Goal: Information Seeking & Learning: Learn about a topic

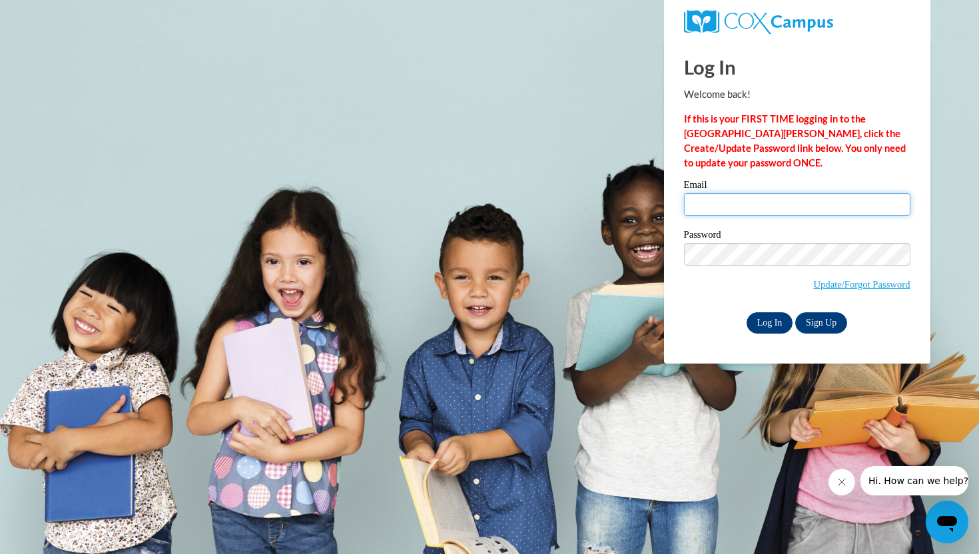
type input "aventura@waukesha.k12.wi.us"
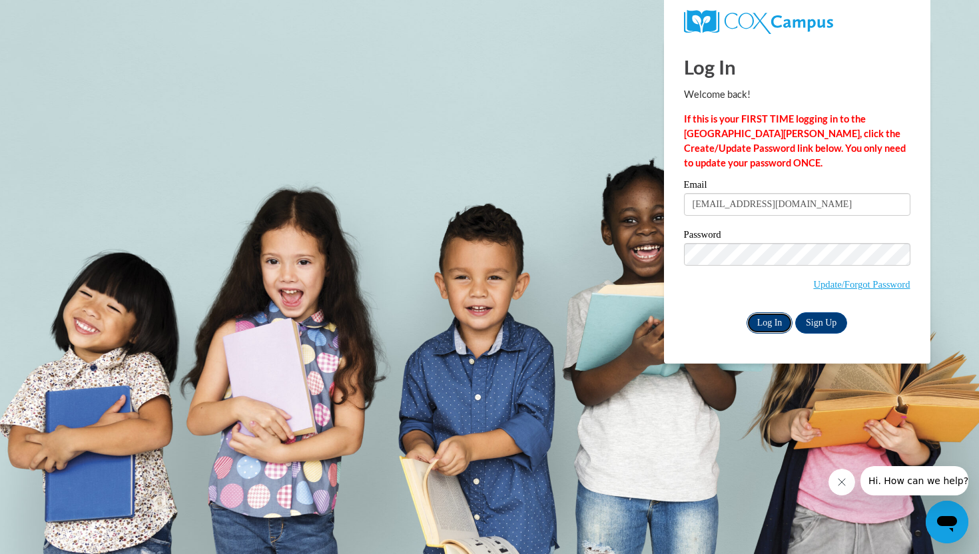
click at [762, 328] on input "Log In" at bounding box center [769, 322] width 47 height 21
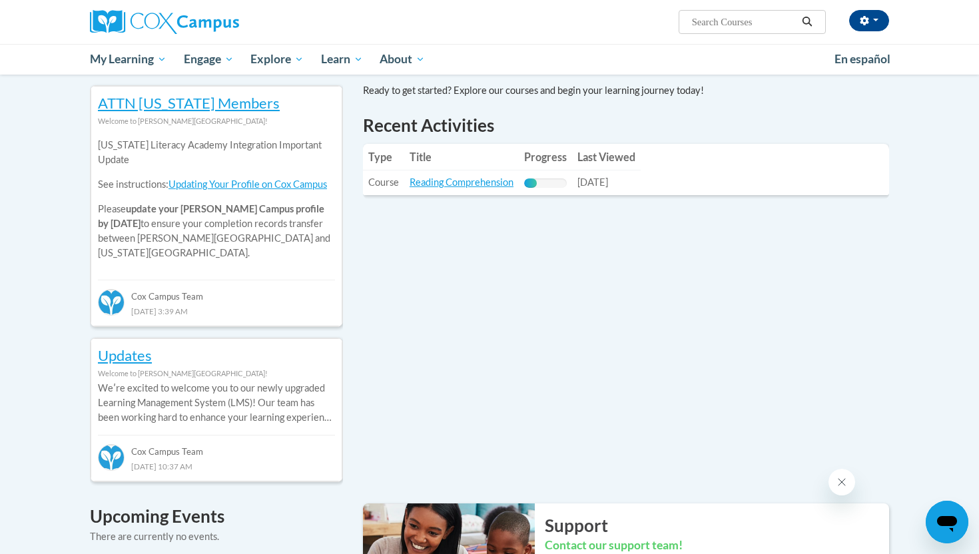
scroll to position [435, 0]
click at [468, 186] on link "Reading Comprehension" at bounding box center [462, 181] width 104 height 11
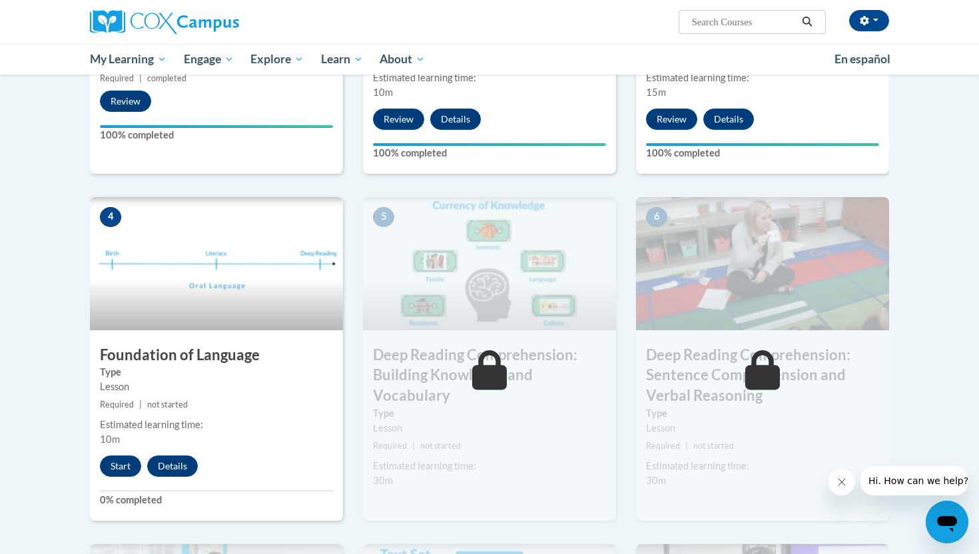
scroll to position [514, 0]
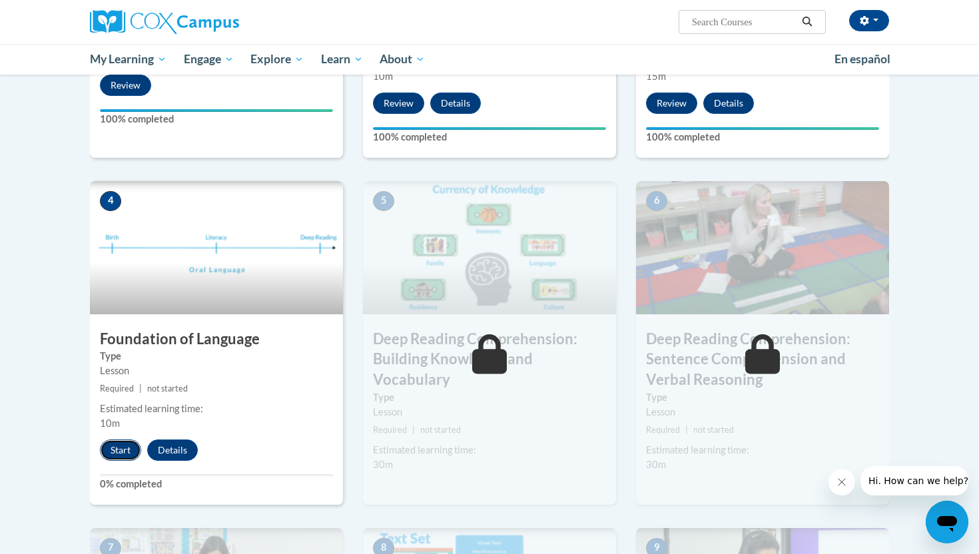
click at [114, 449] on button "Start" at bounding box center [120, 449] width 41 height 21
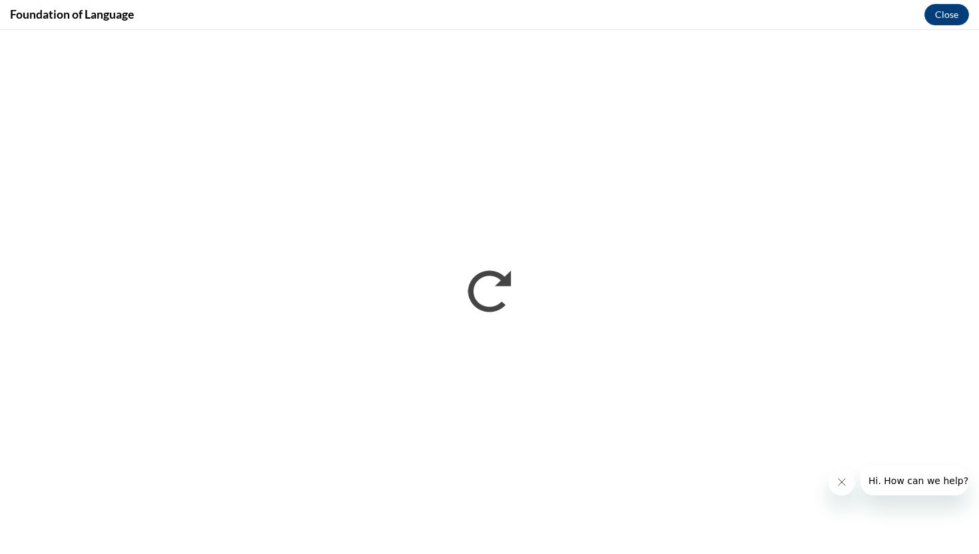
scroll to position [0, 0]
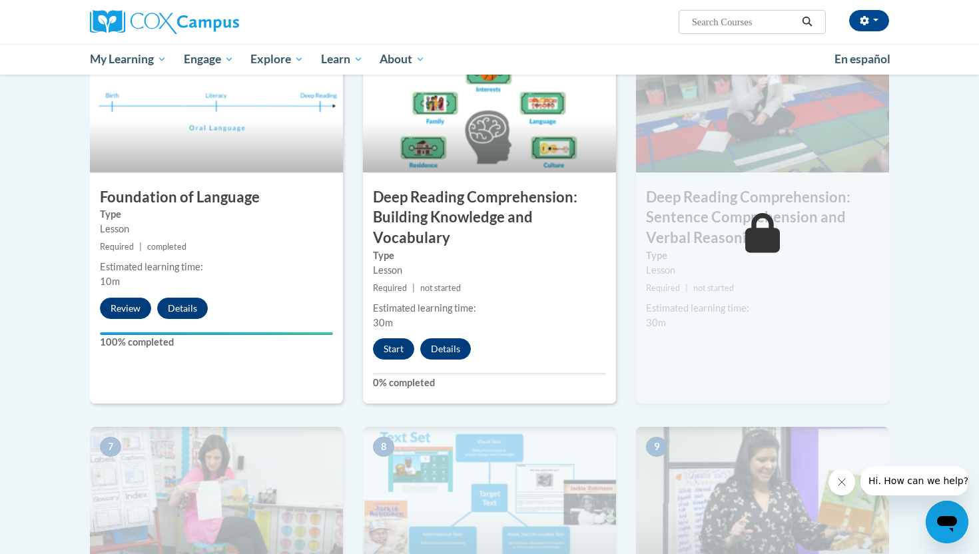
scroll to position [652, 0]
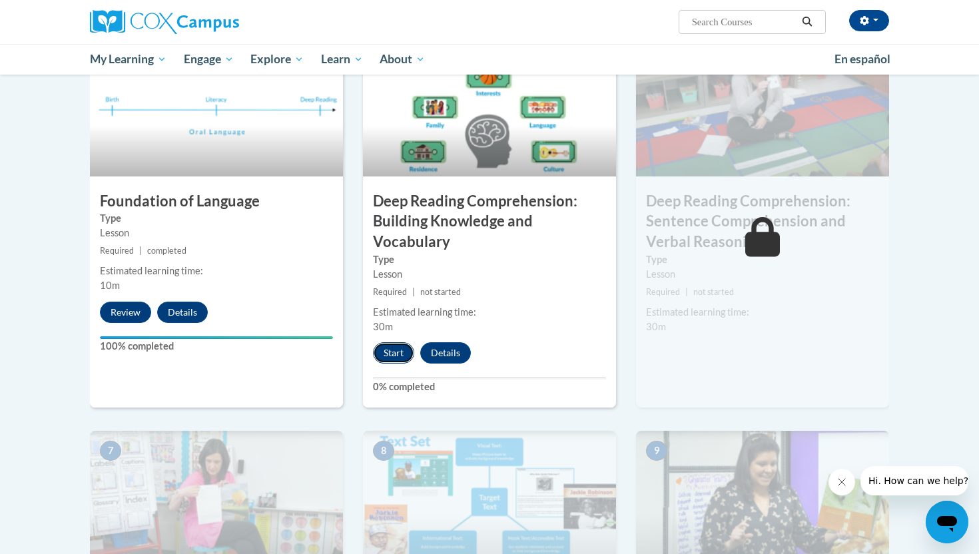
click at [397, 356] on button "Start" at bounding box center [393, 352] width 41 height 21
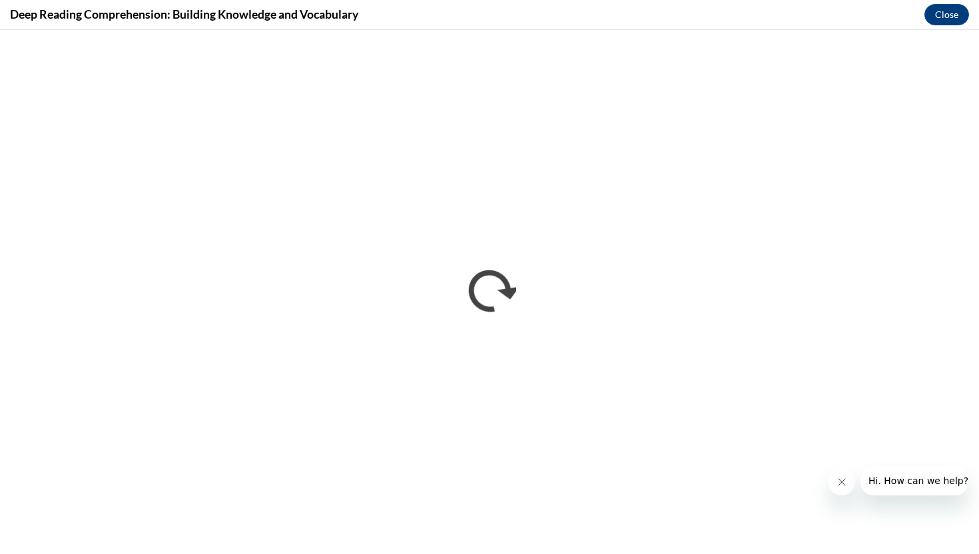
scroll to position [0, 0]
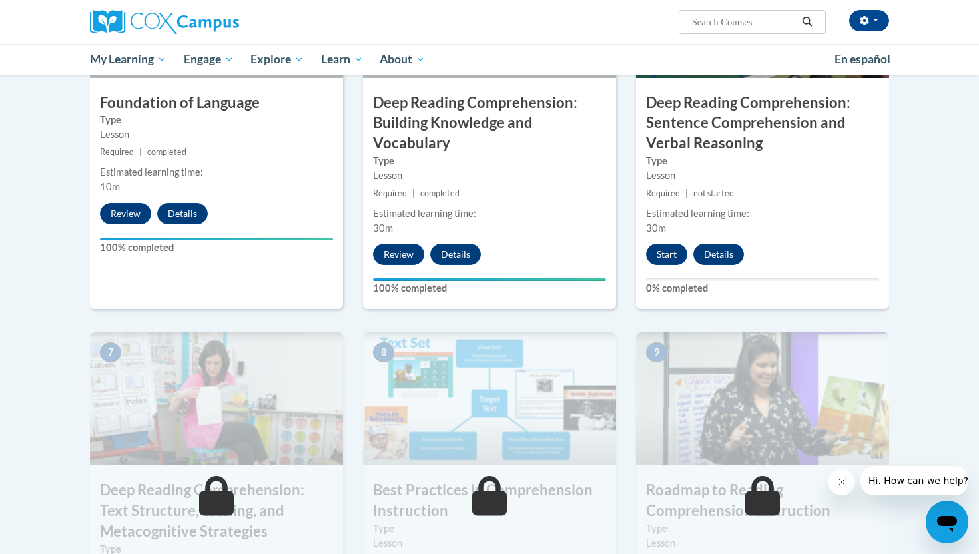
scroll to position [720, 0]
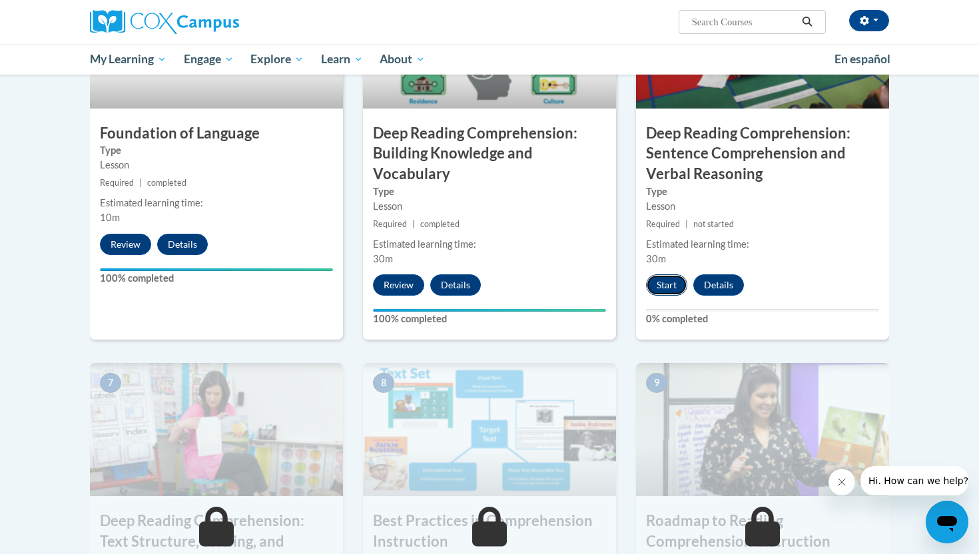
click at [667, 286] on button "Start" at bounding box center [666, 284] width 41 height 21
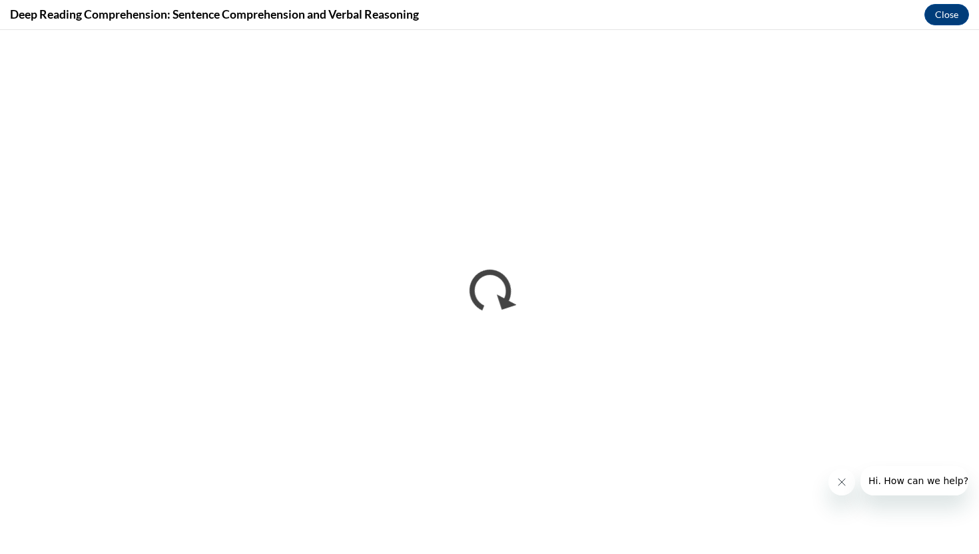
scroll to position [0, 0]
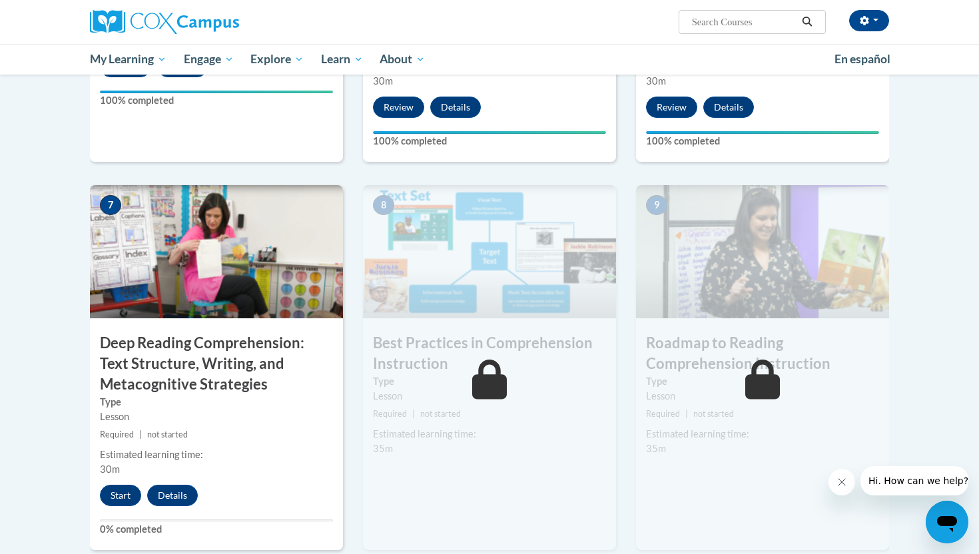
scroll to position [936, 0]
